Goal: Go to known website: Access a specific website the user already knows

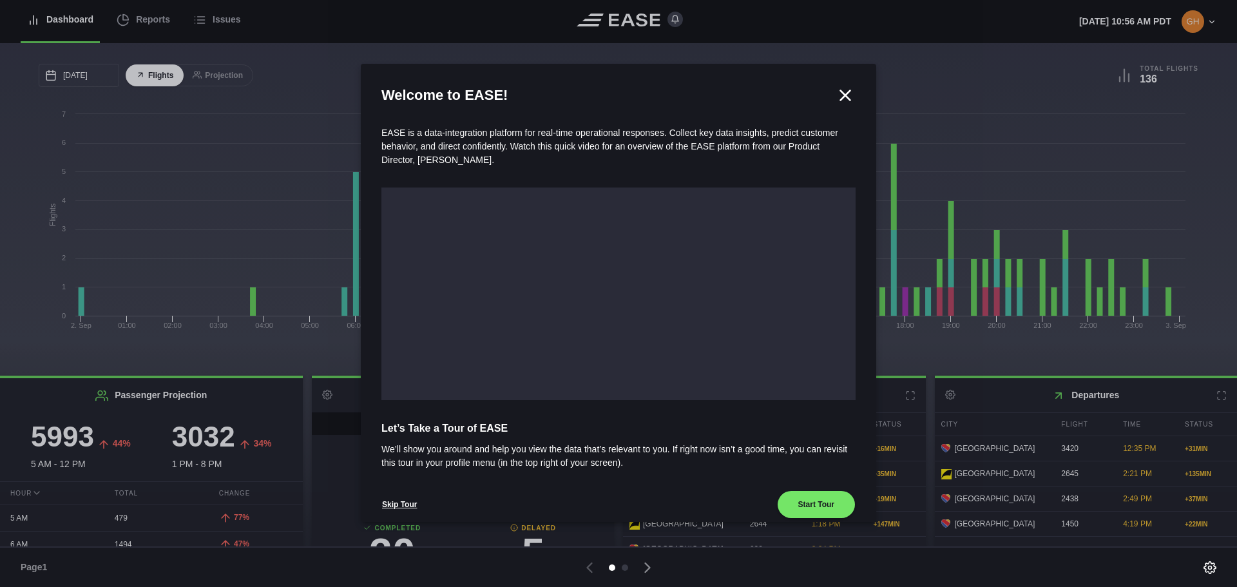
click at [841, 95] on icon at bounding box center [844, 95] width 19 height 19
